Goal: Contribute content: Add original content to the website for others to see

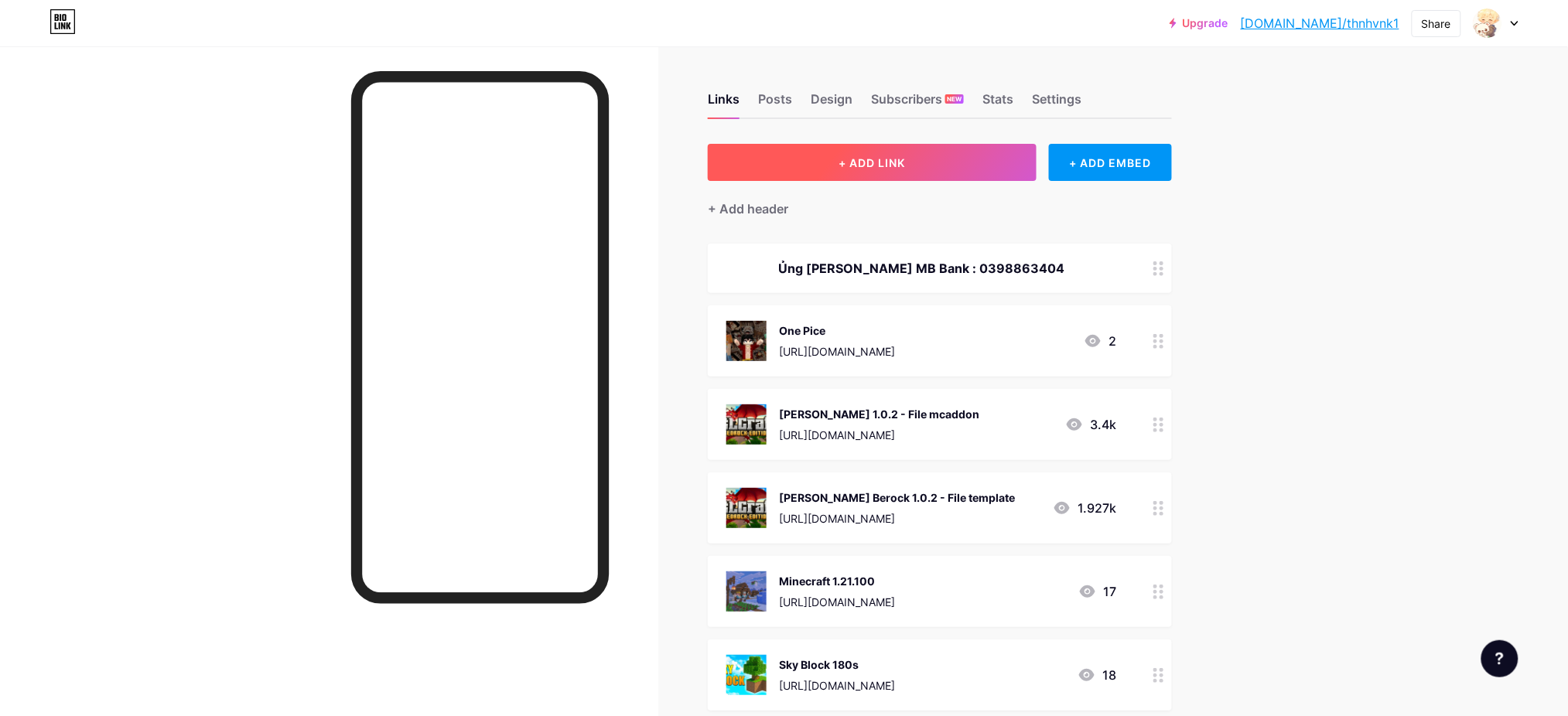
click at [900, 167] on span "+ ADD LINK" at bounding box center [872, 163] width 67 height 13
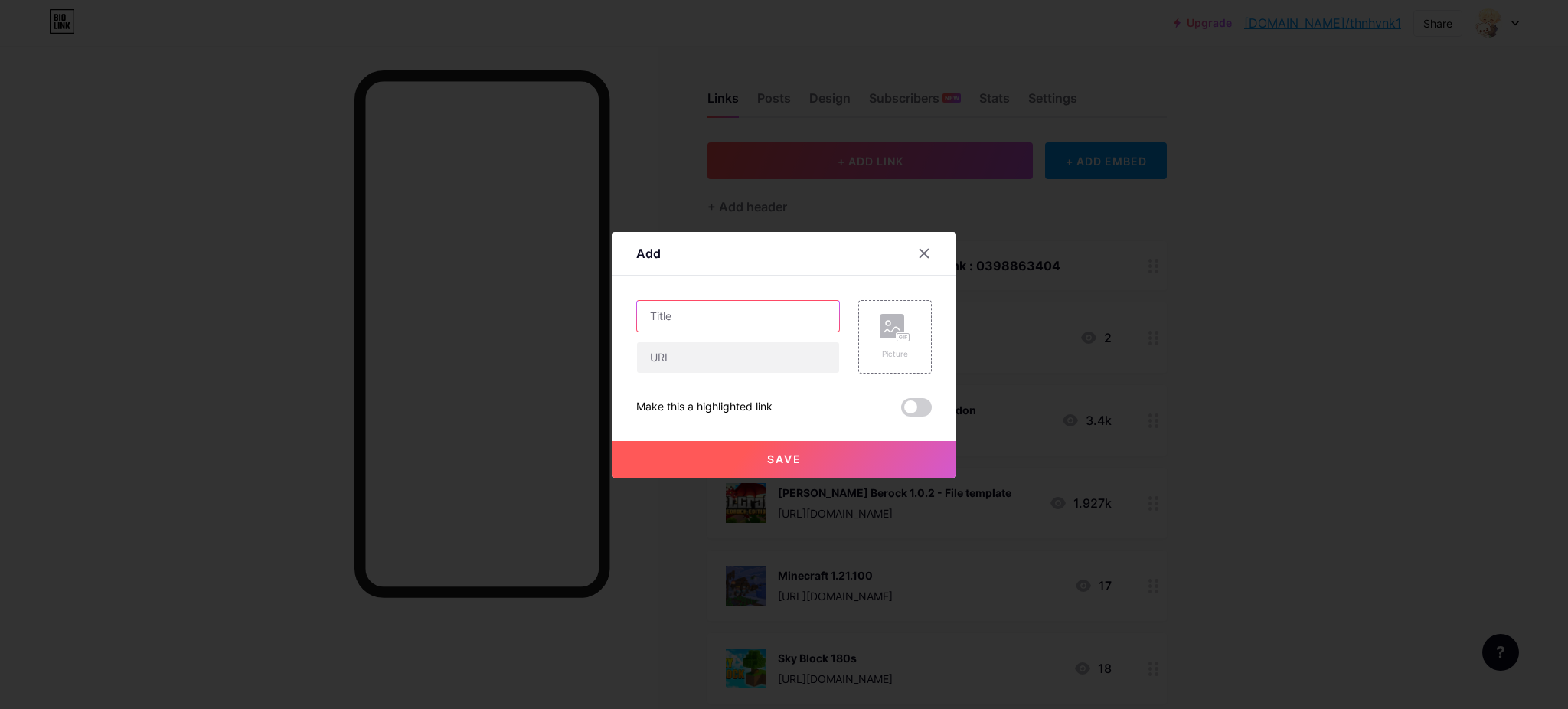
click at [742, 317] on input "text" at bounding box center [738, 316] width 202 height 31
type input "Dragon++"
click at [730, 348] on input "text" at bounding box center [738, 358] width 202 height 31
paste input "[URL][DOMAIN_NAME]"
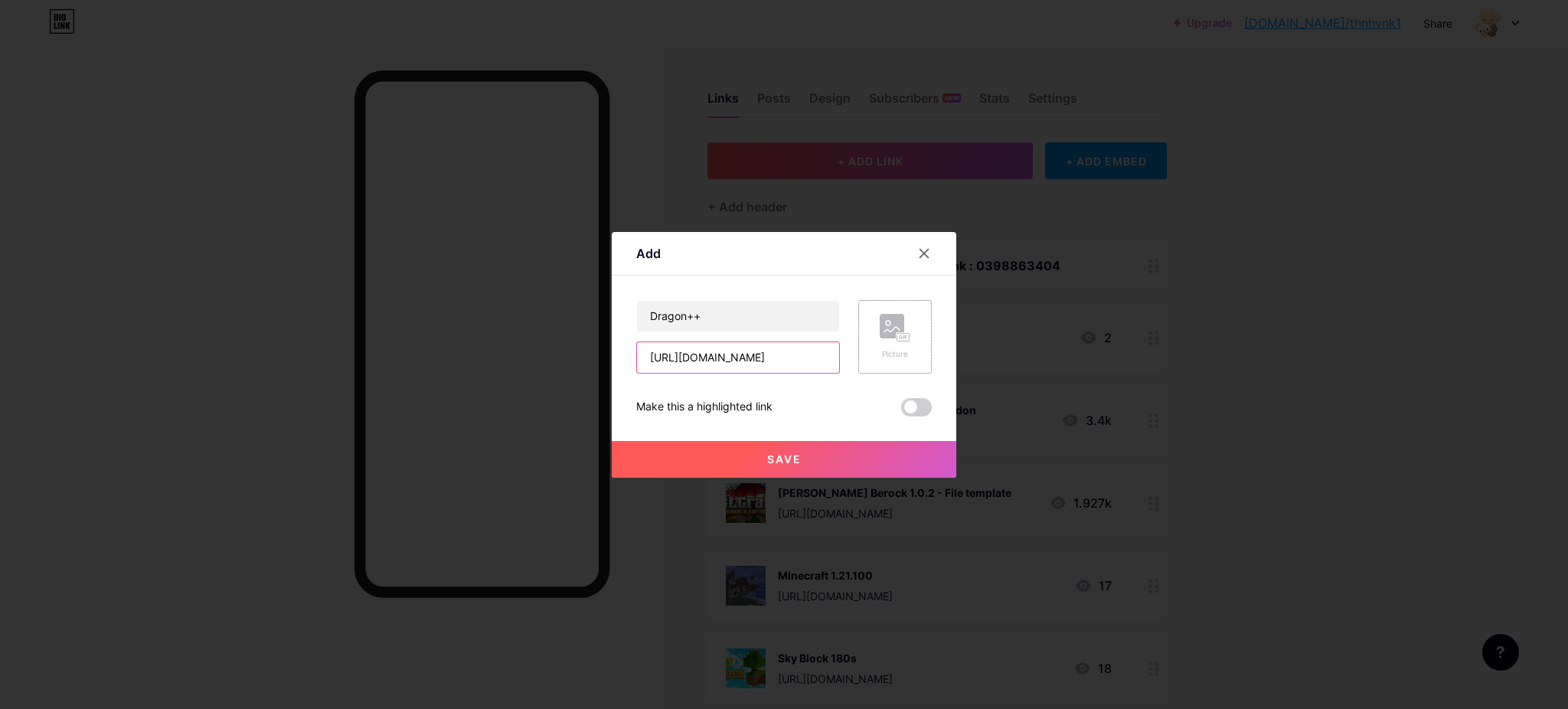
type input "[URL][DOMAIN_NAME]"
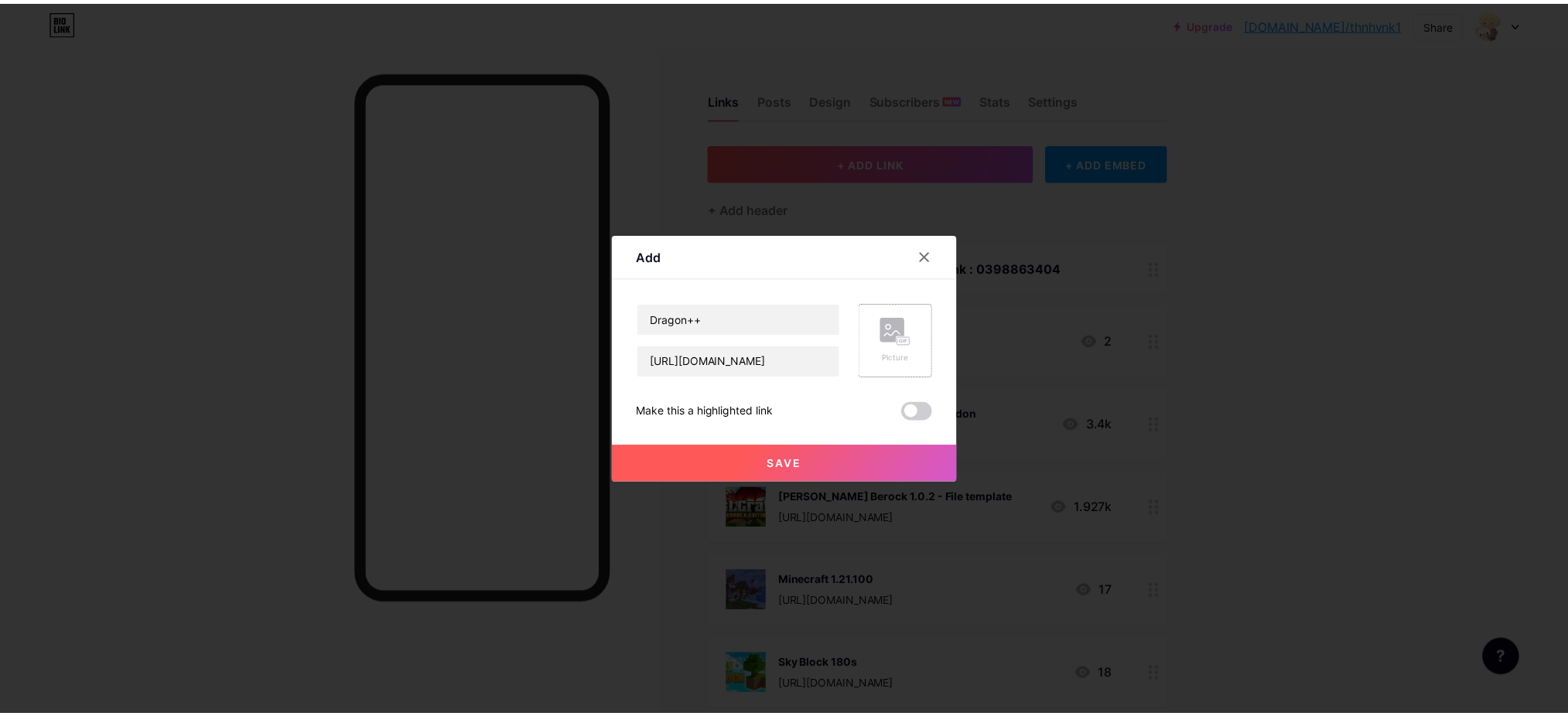
scroll to position [0, 0]
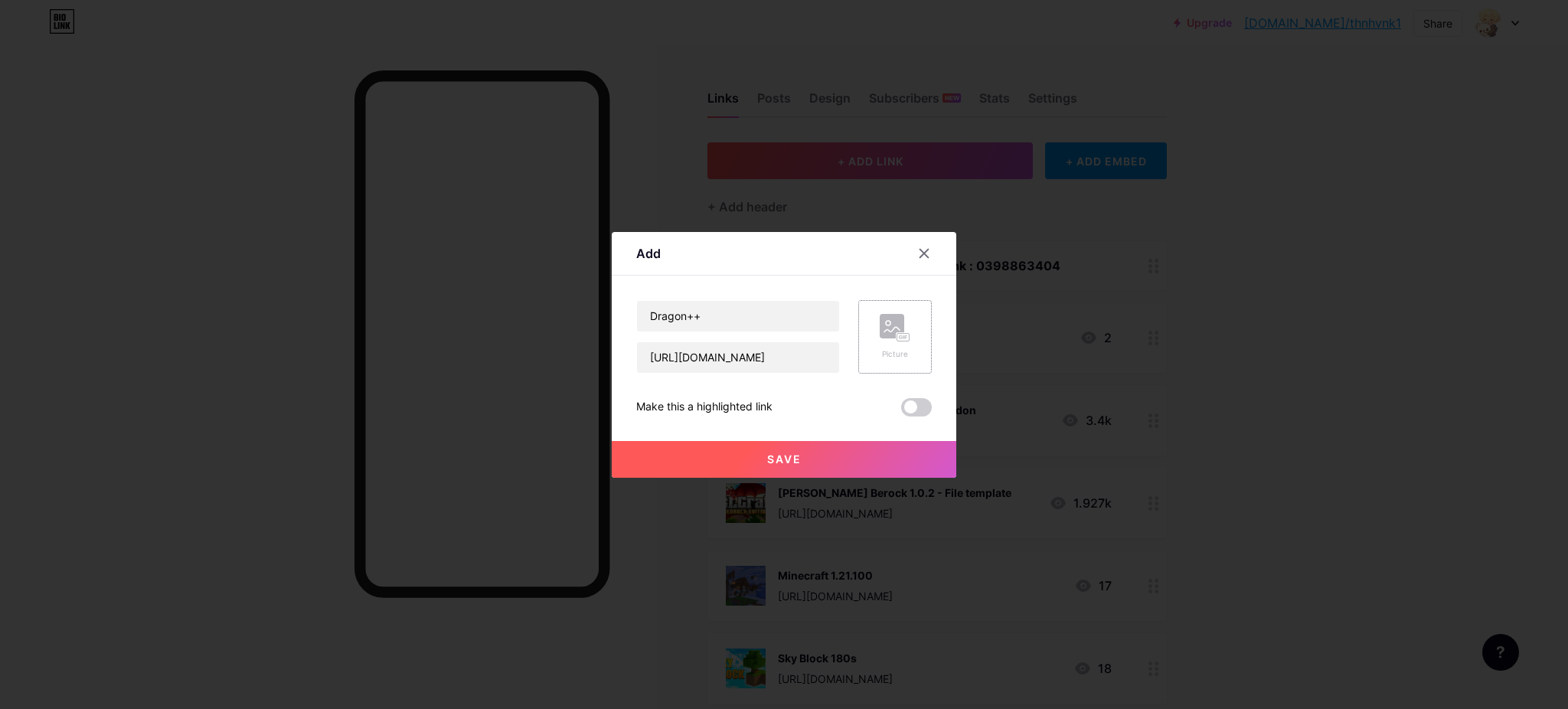
click at [892, 324] on rect at bounding box center [892, 326] width 25 height 25
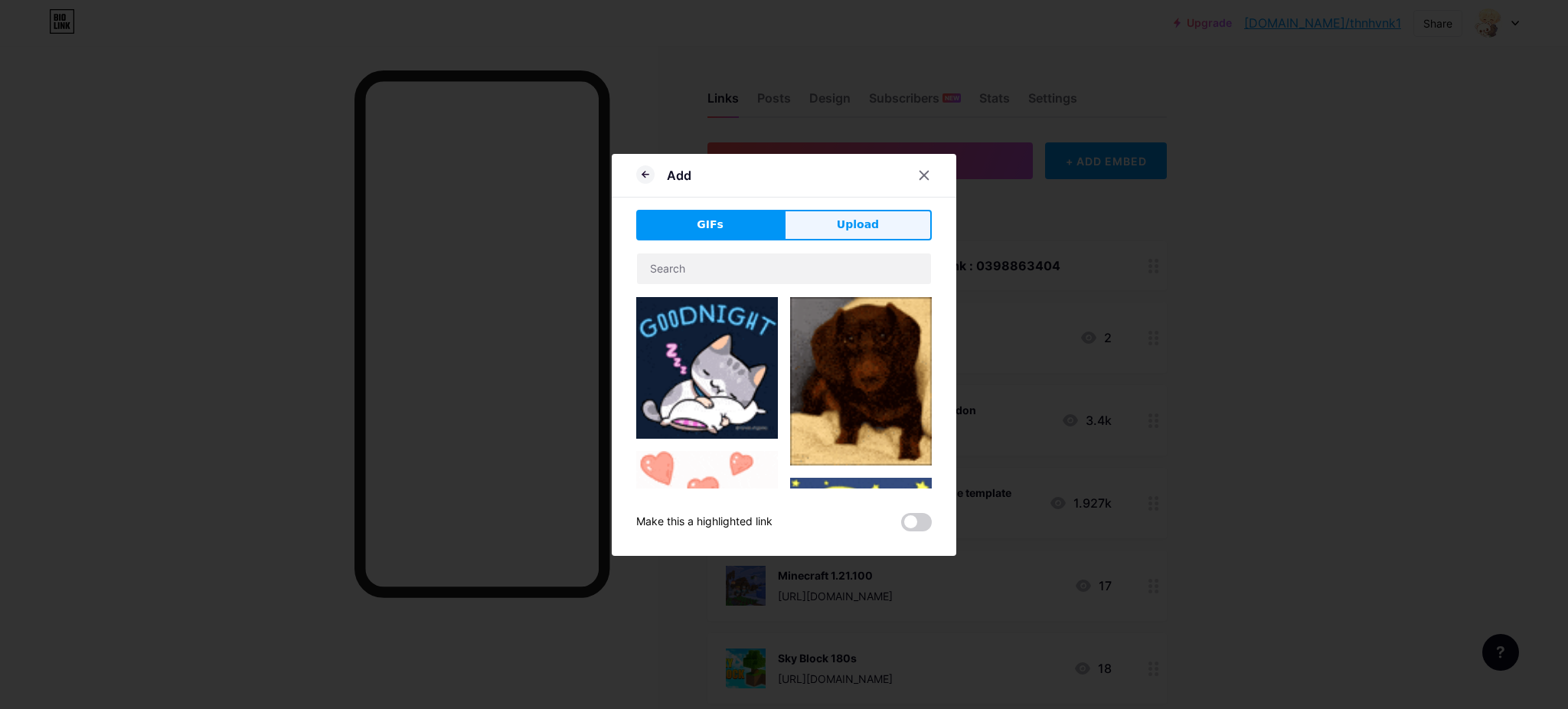
click at [801, 219] on button "Upload" at bounding box center [858, 225] width 148 height 31
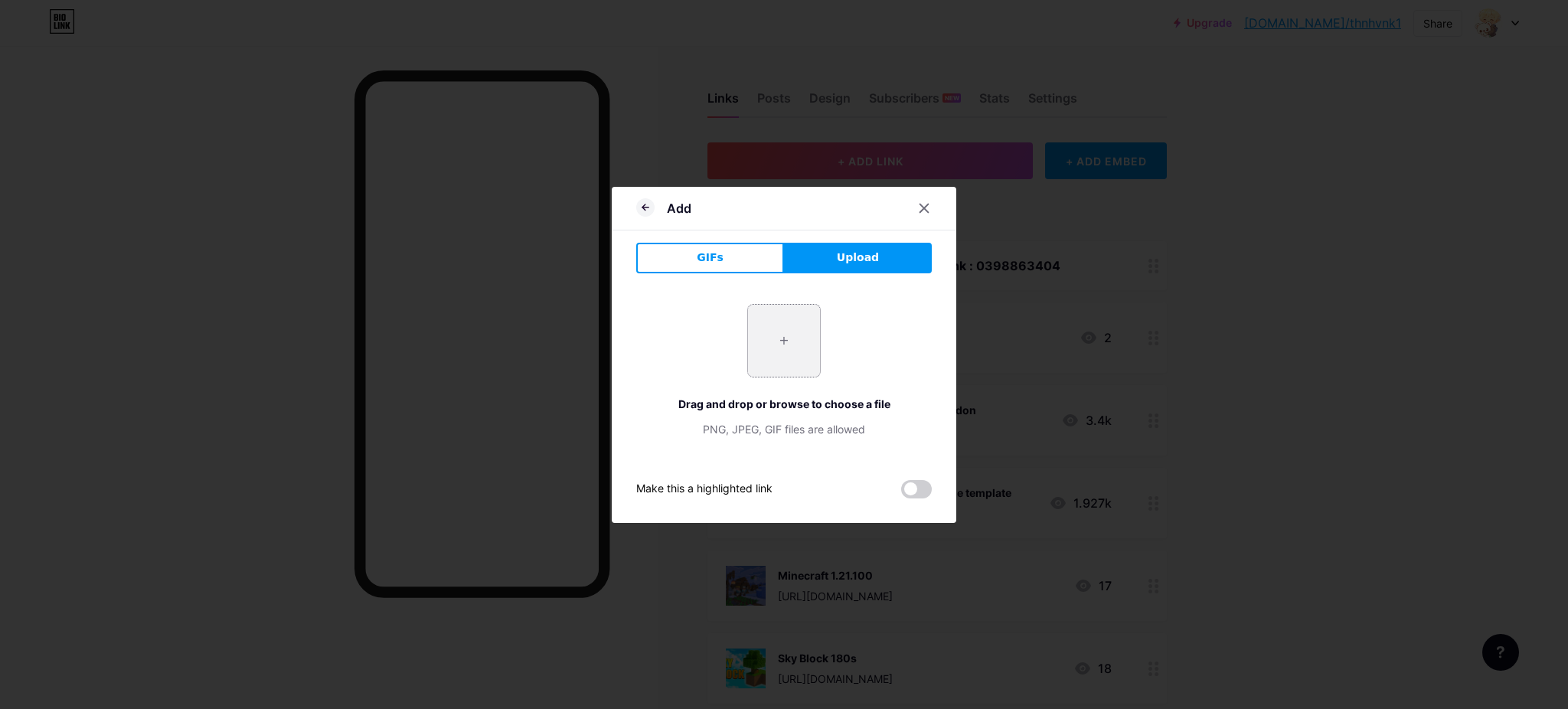
click at [780, 343] on input "file" at bounding box center [784, 341] width 72 height 72
type input "C:\fakepath\DRAGONS_screenshot_0.jpg"
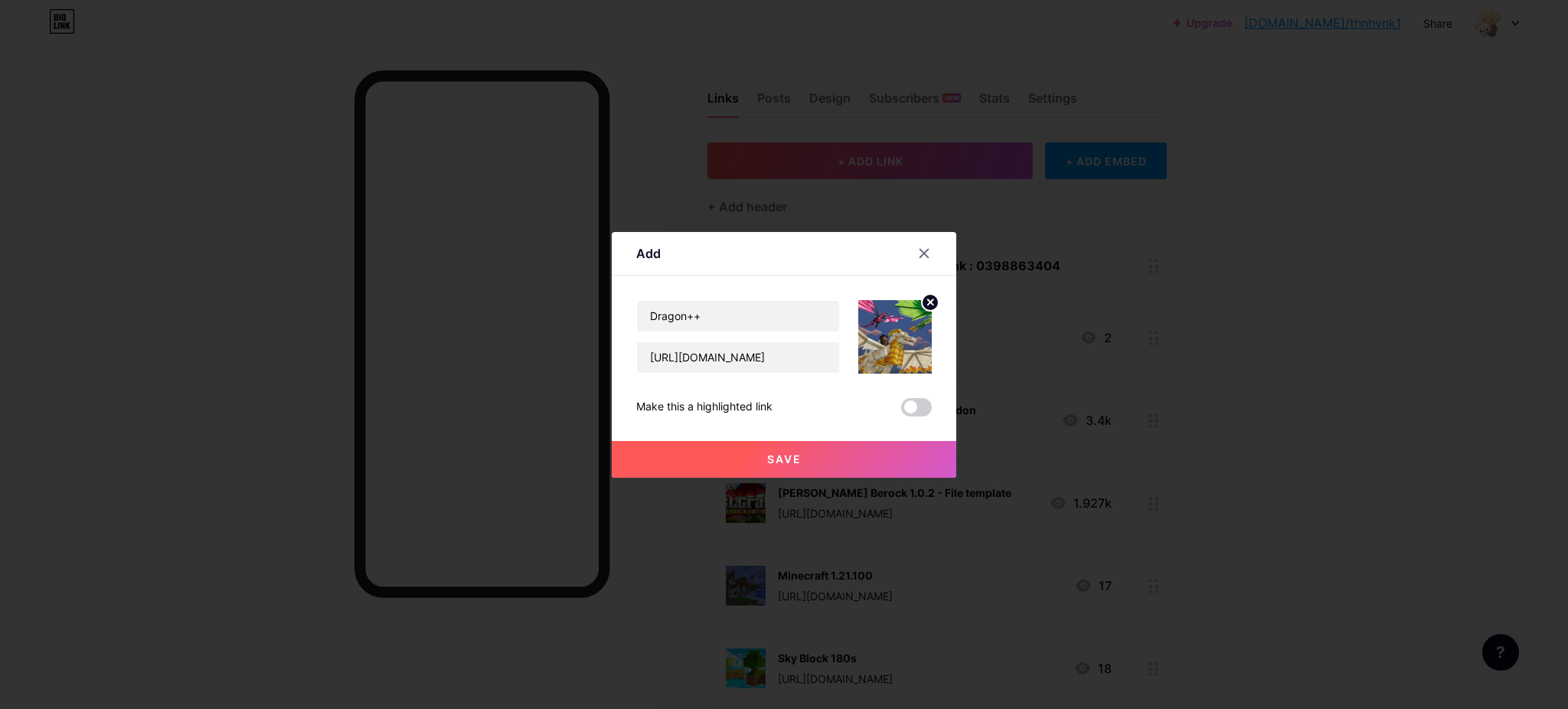
click at [824, 467] on button "Save" at bounding box center [784, 460] width 344 height 37
